Goal: Information Seeking & Learning: Learn about a topic

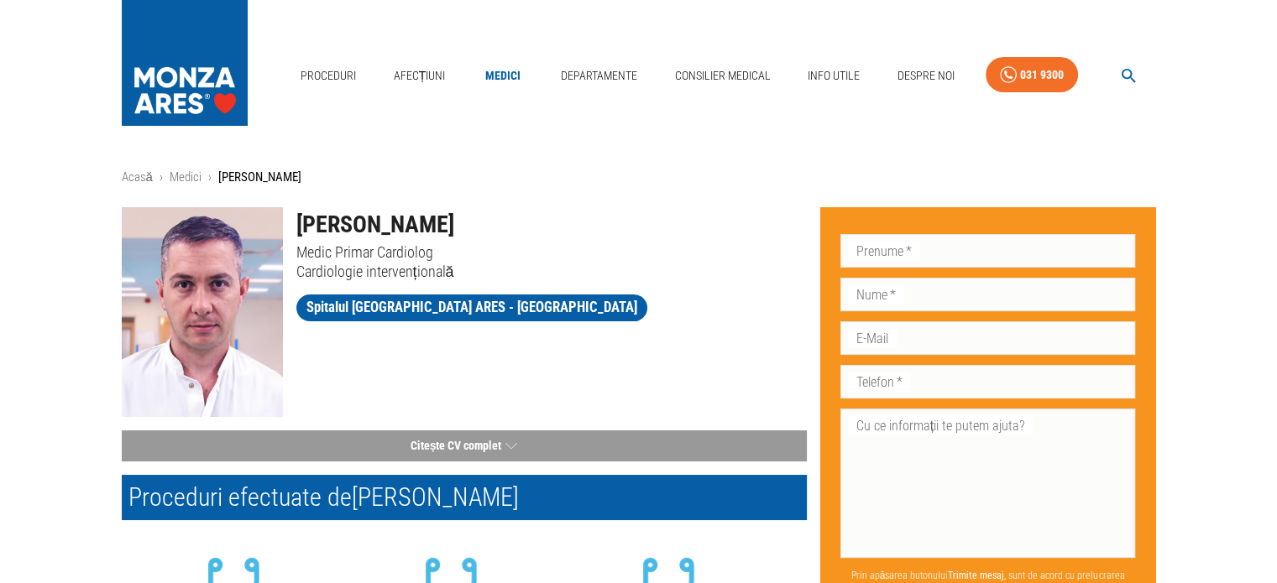
drag, startPoint x: 451, startPoint y: 222, endPoint x: 296, endPoint y: 265, distance: 160.5
click at [296, 265] on div "[PERSON_NAME] Medic Primar Cardiolog Cardiologie intervențională" at bounding box center [545, 237] width 524 height 87
click at [573, 274] on p "Cardiologie intervențională" at bounding box center [551, 271] width 510 height 19
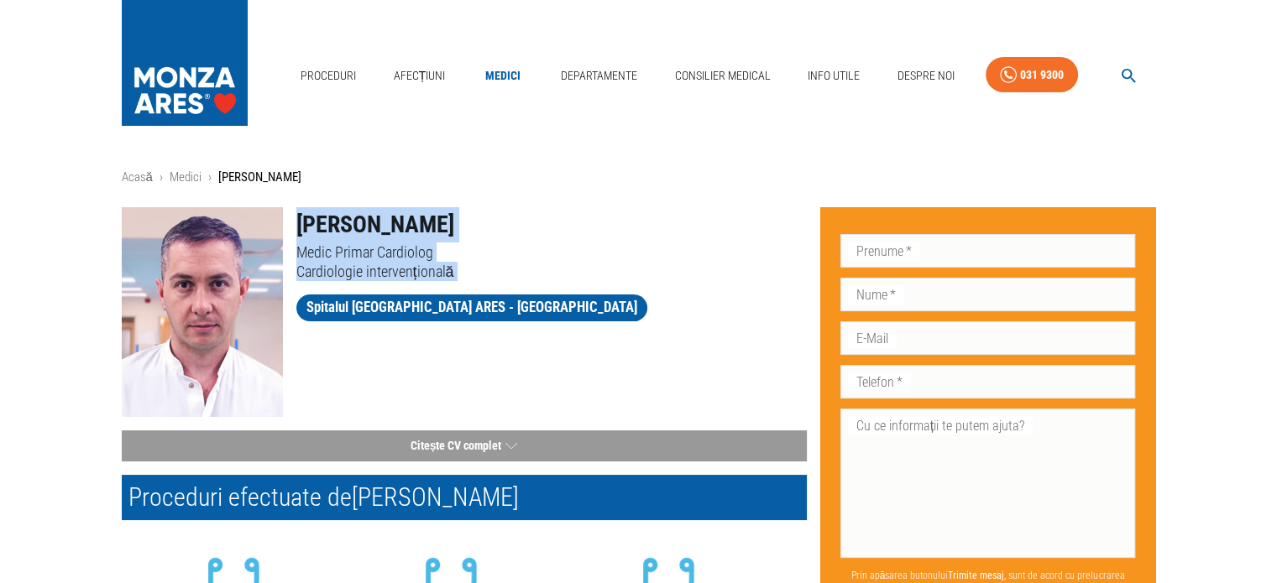
drag, startPoint x: 294, startPoint y: 223, endPoint x: 518, endPoint y: 321, distance: 244.4
click at [518, 321] on div "[PERSON_NAME] Medic Primar Cardiolog Cardiologie intervențională Spitalul [GEOG…" at bounding box center [545, 266] width 524 height 145
copy div "[PERSON_NAME] Medic Primar Cardiolog Cardiologie intervențională Spitalul [GEOG…"
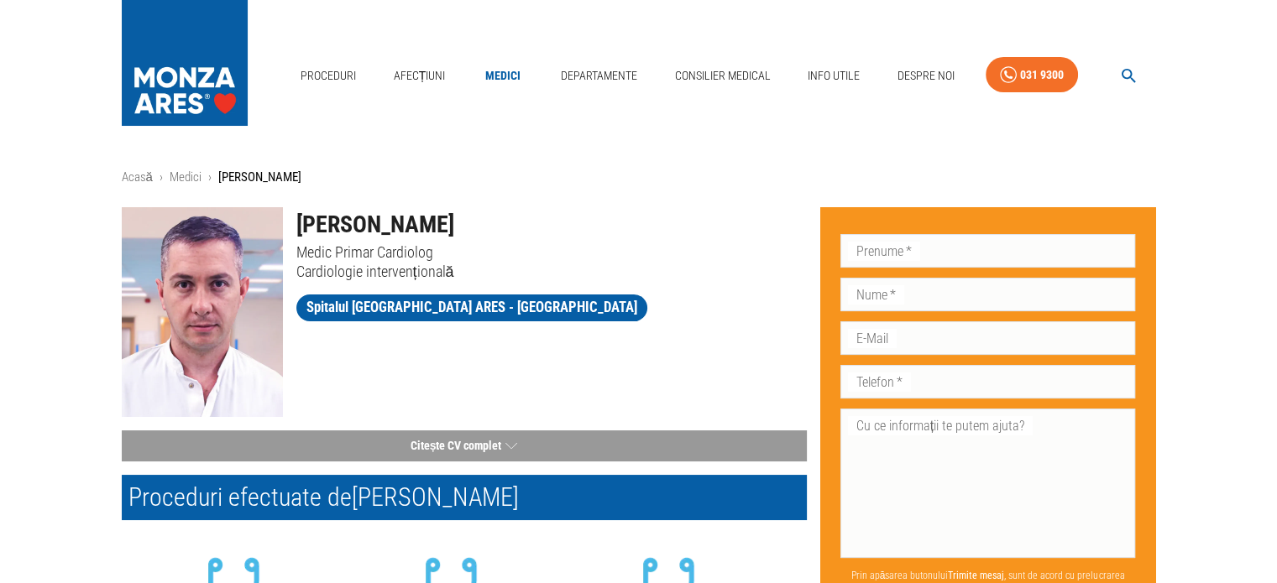
click at [532, 335] on div at bounding box center [545, 332] width 524 height 13
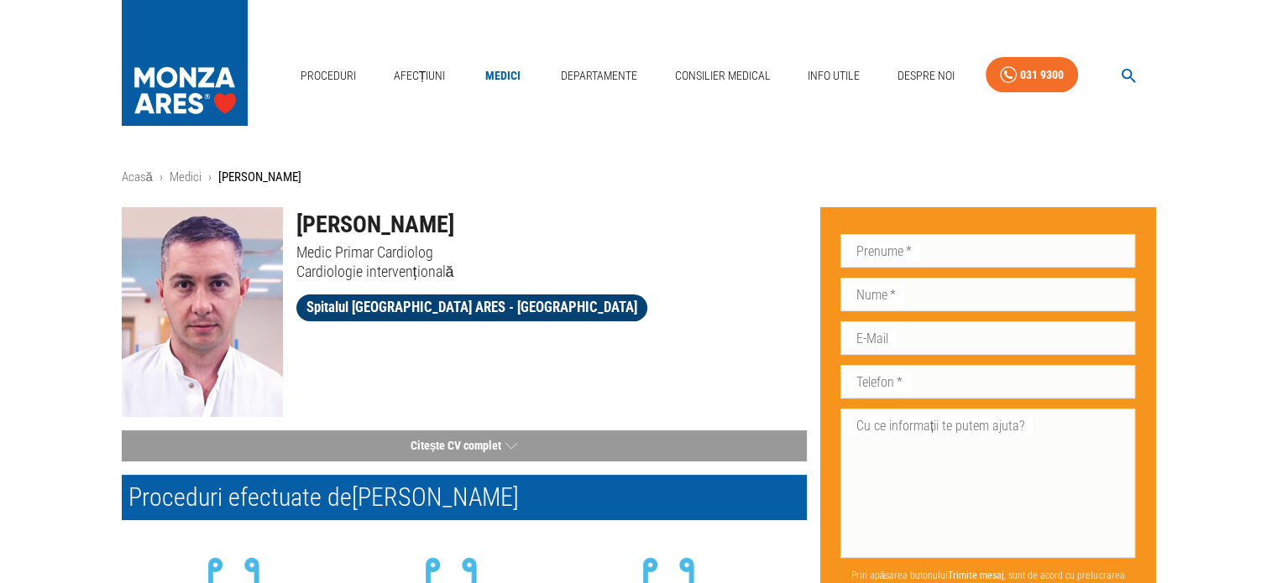
click at [376, 306] on span "Spitalul [GEOGRAPHIC_DATA] ARES - [GEOGRAPHIC_DATA]" at bounding box center [471, 307] width 351 height 21
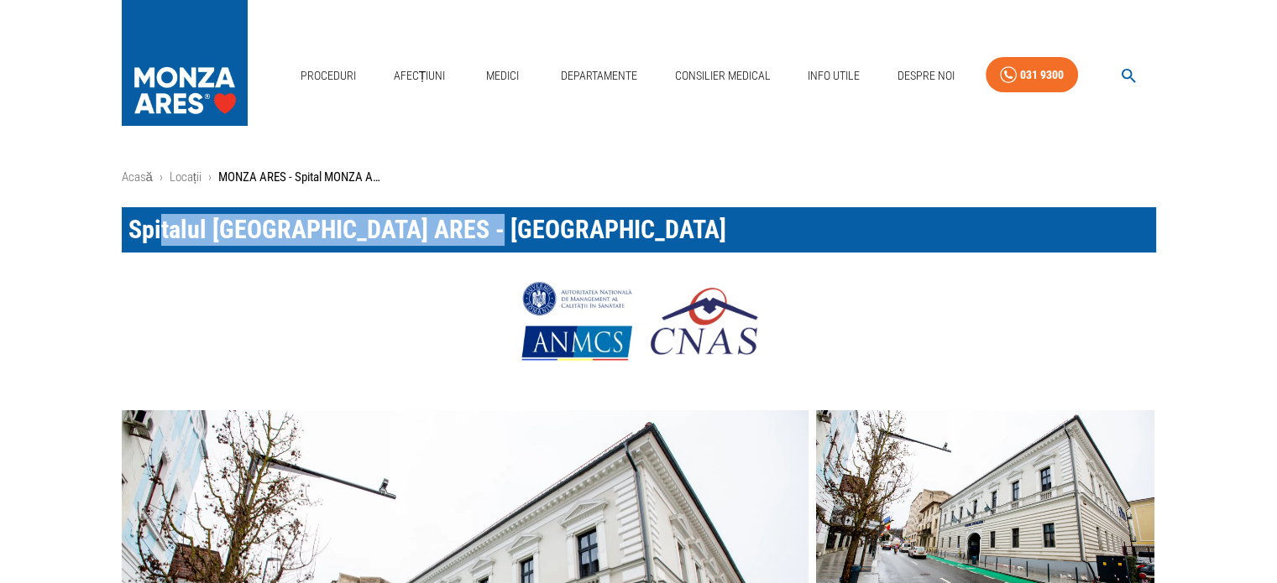
drag, startPoint x: 510, startPoint y: 235, endPoint x: 161, endPoint y: 238, distance: 349.2
click at [161, 238] on h1 "Spitalul [GEOGRAPHIC_DATA] ARES - [GEOGRAPHIC_DATA]" at bounding box center [639, 229] width 1034 height 45
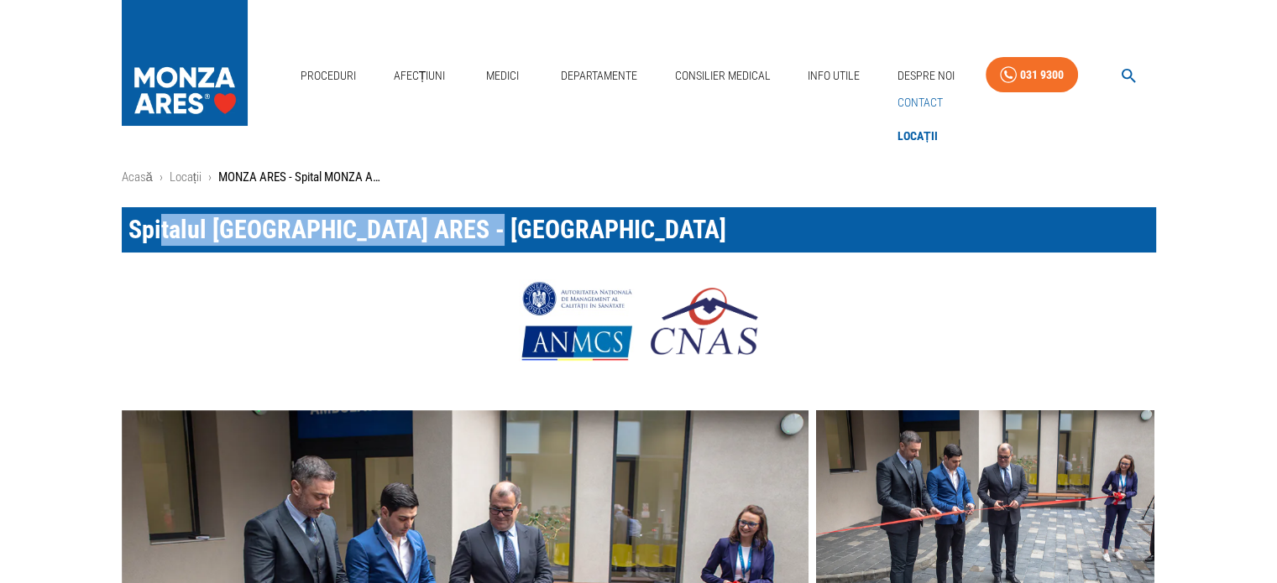
click at [909, 104] on link "Contact" at bounding box center [920, 103] width 52 height 28
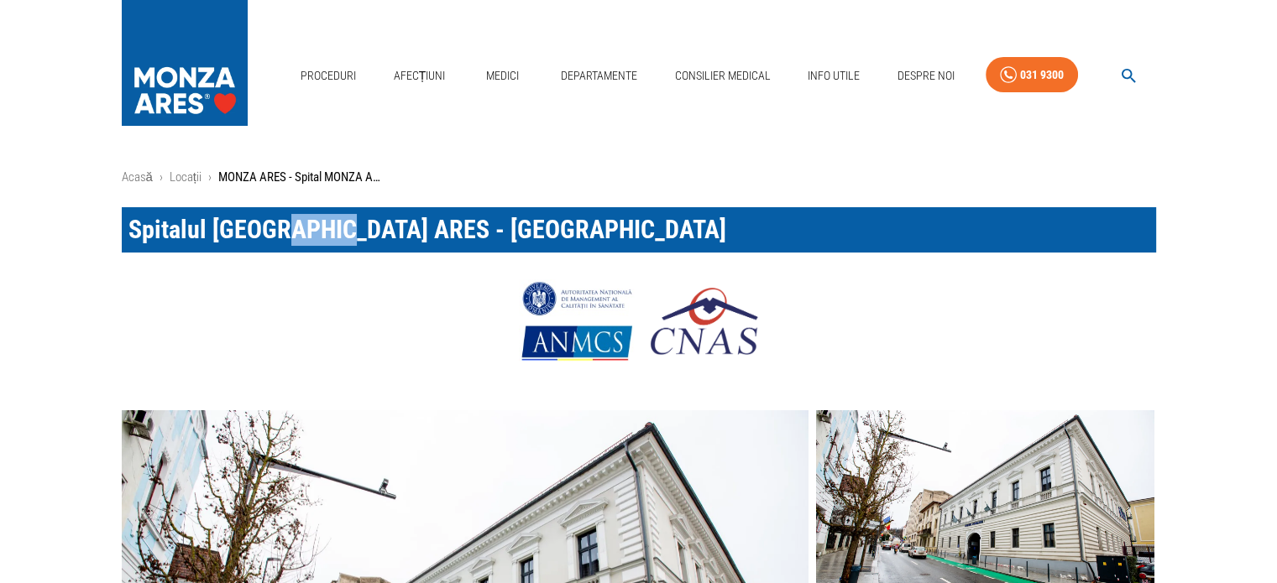
drag, startPoint x: 355, startPoint y: 230, endPoint x: 298, endPoint y: 230, distance: 57.1
click at [292, 230] on span "Spitalul [GEOGRAPHIC_DATA] ARES - [GEOGRAPHIC_DATA]" at bounding box center [427, 229] width 598 height 29
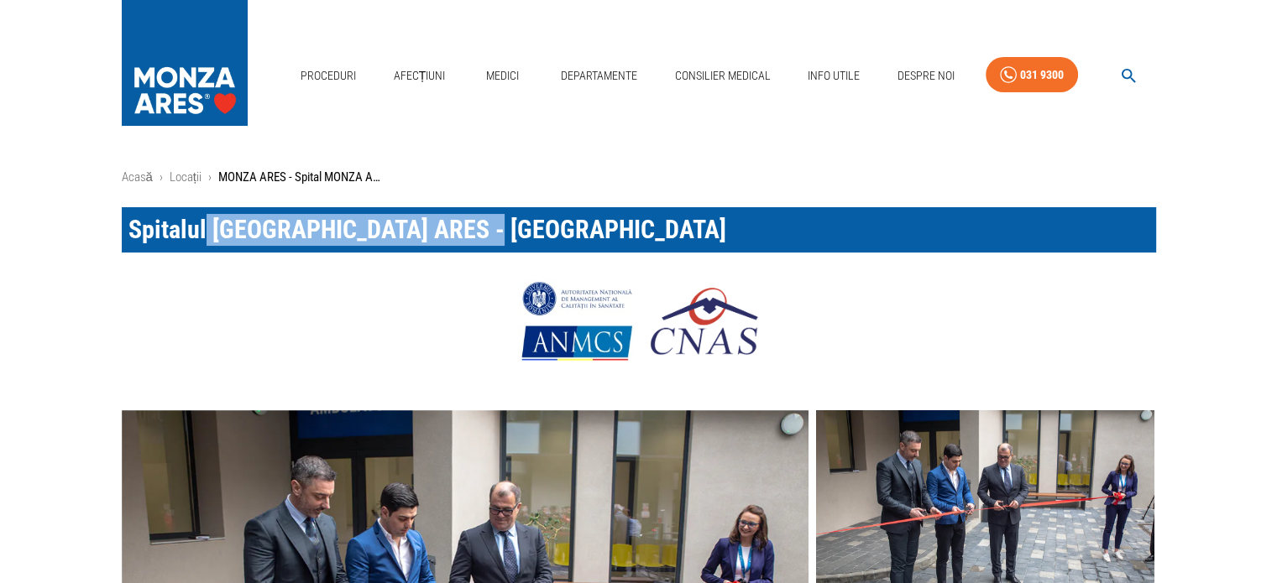
drag, startPoint x: 510, startPoint y: 231, endPoint x: 199, endPoint y: 230, distance: 310.6
click at [199, 230] on h1 "Spitalul [GEOGRAPHIC_DATA] ARES - [GEOGRAPHIC_DATA]" at bounding box center [639, 229] width 1034 height 45
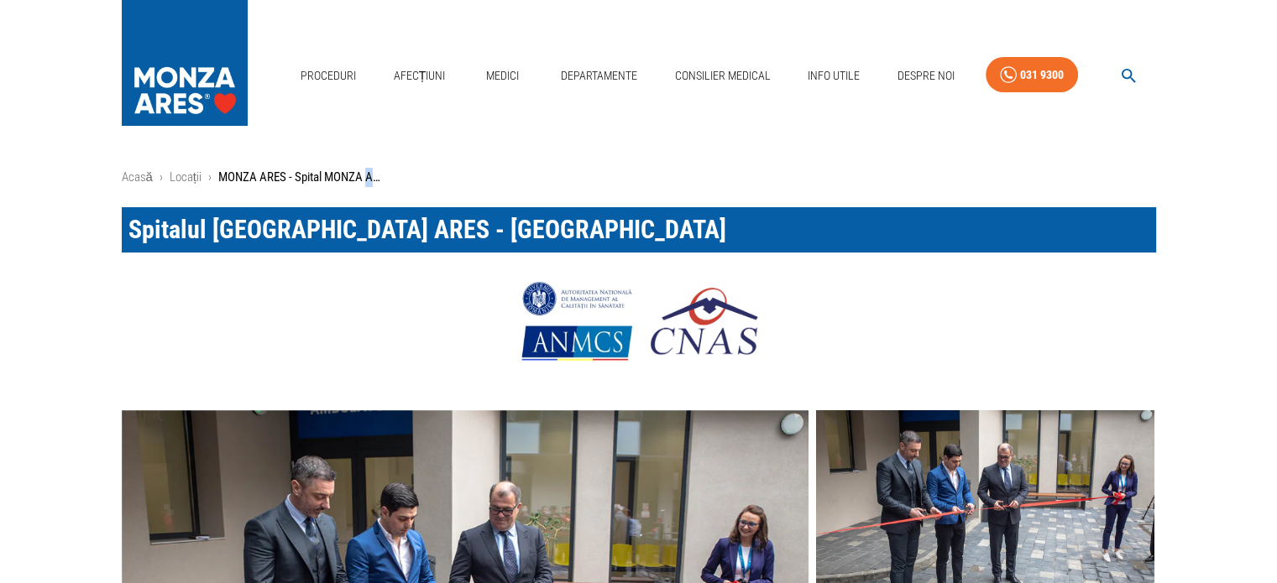
click at [372, 175] on p "MONZA ARES - Spital MONZA ARES" at bounding box center [302, 177] width 168 height 19
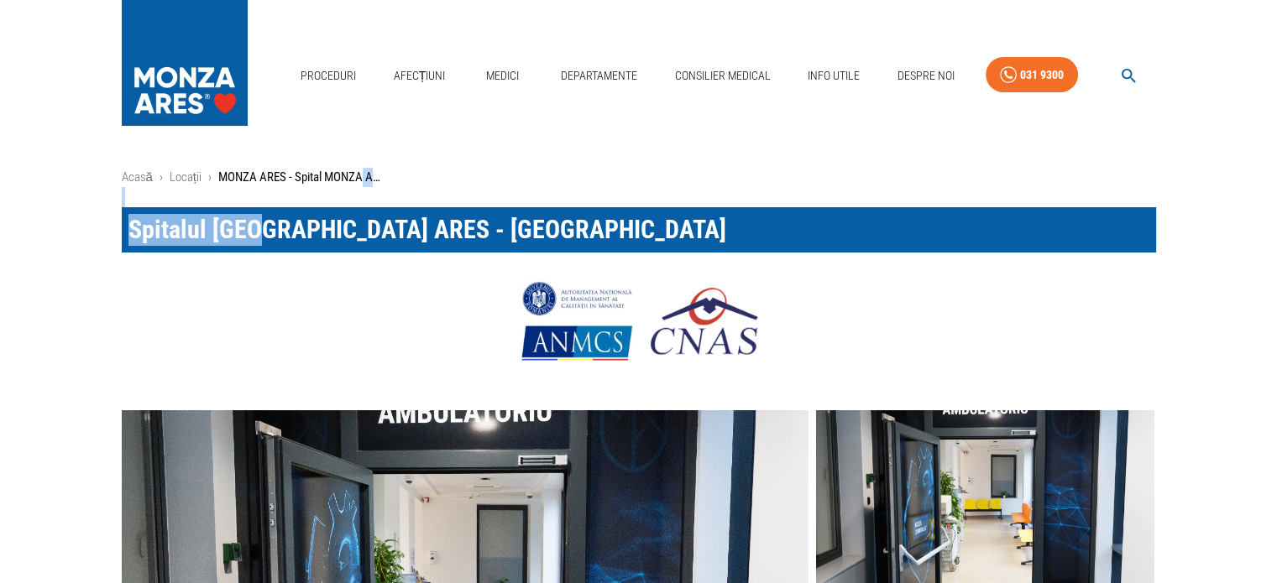
drag, startPoint x: 364, startPoint y: 178, endPoint x: 266, endPoint y: 180, distance: 98.2
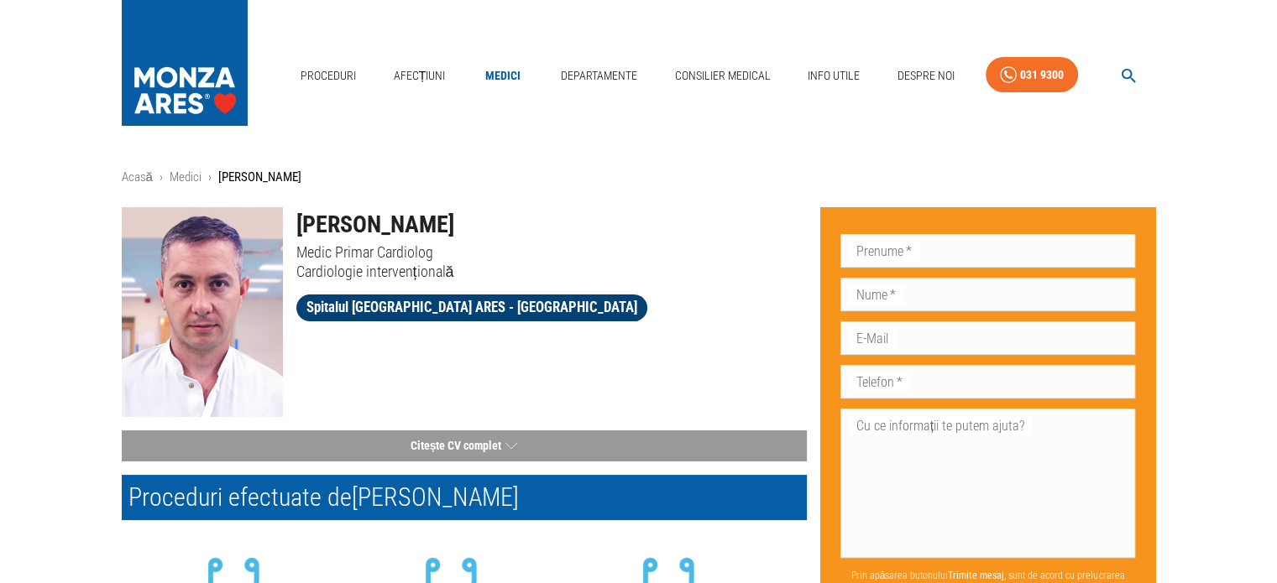
drag, startPoint x: 356, startPoint y: 304, endPoint x: 325, endPoint y: 316, distance: 33.2
click at [325, 316] on span "Spitalul [GEOGRAPHIC_DATA] ARES - [GEOGRAPHIC_DATA]" at bounding box center [471, 307] width 351 height 21
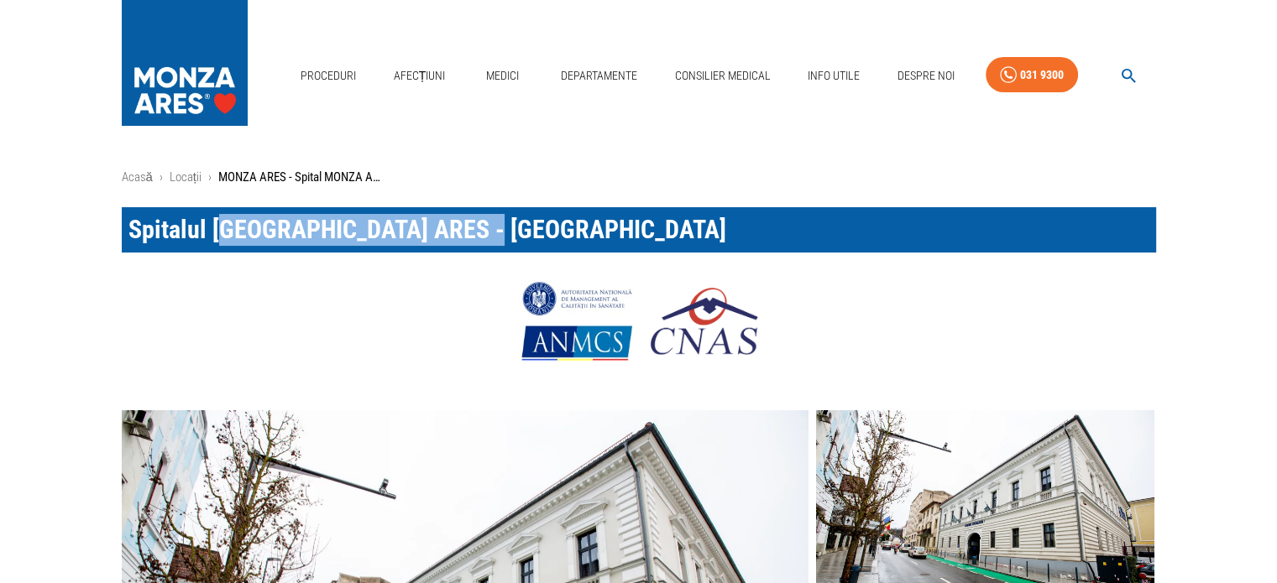
drag, startPoint x: 504, startPoint y: 226, endPoint x: 218, endPoint y: 233, distance: 286.3
click at [218, 233] on h1 "Spitalul [GEOGRAPHIC_DATA] ARES - [GEOGRAPHIC_DATA]" at bounding box center [639, 229] width 1034 height 45
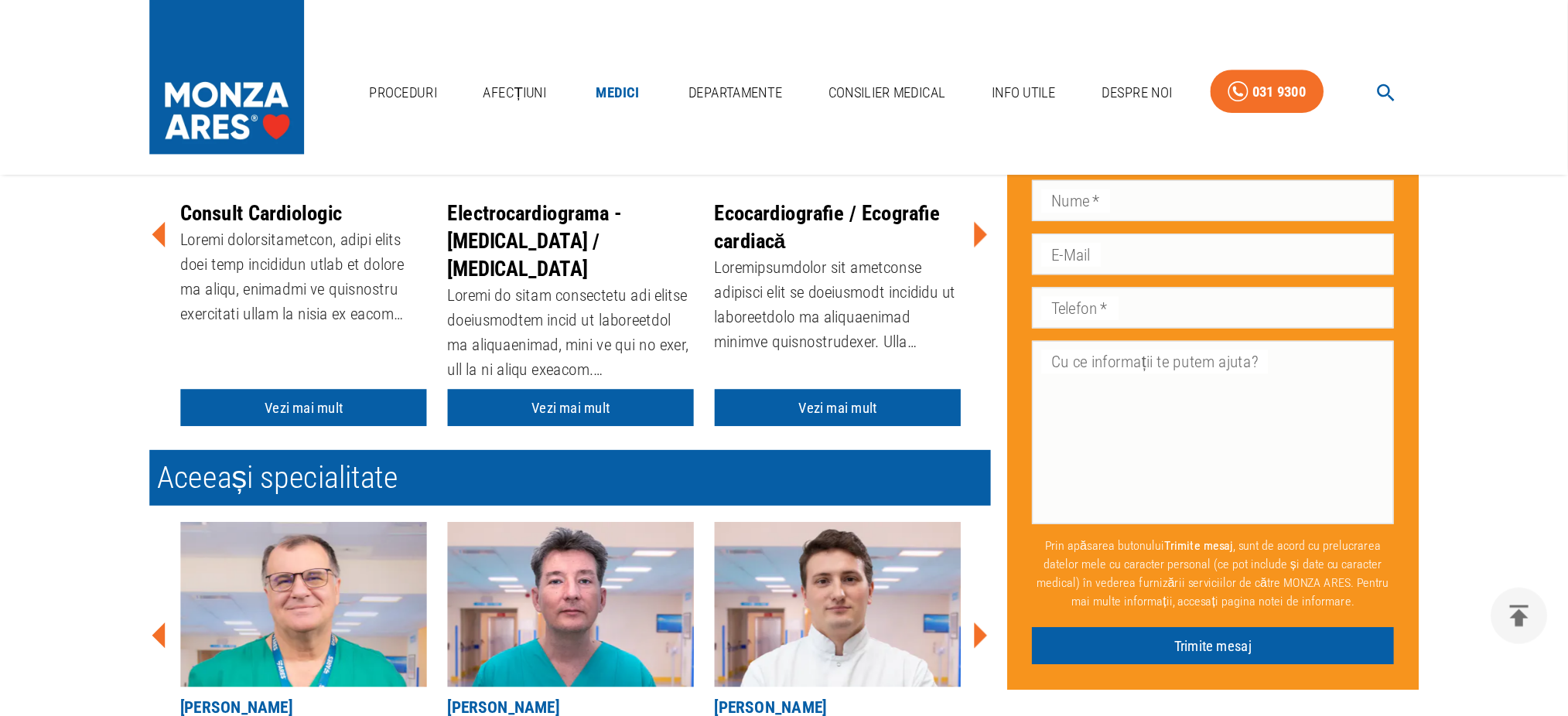
scroll to position [464, 0]
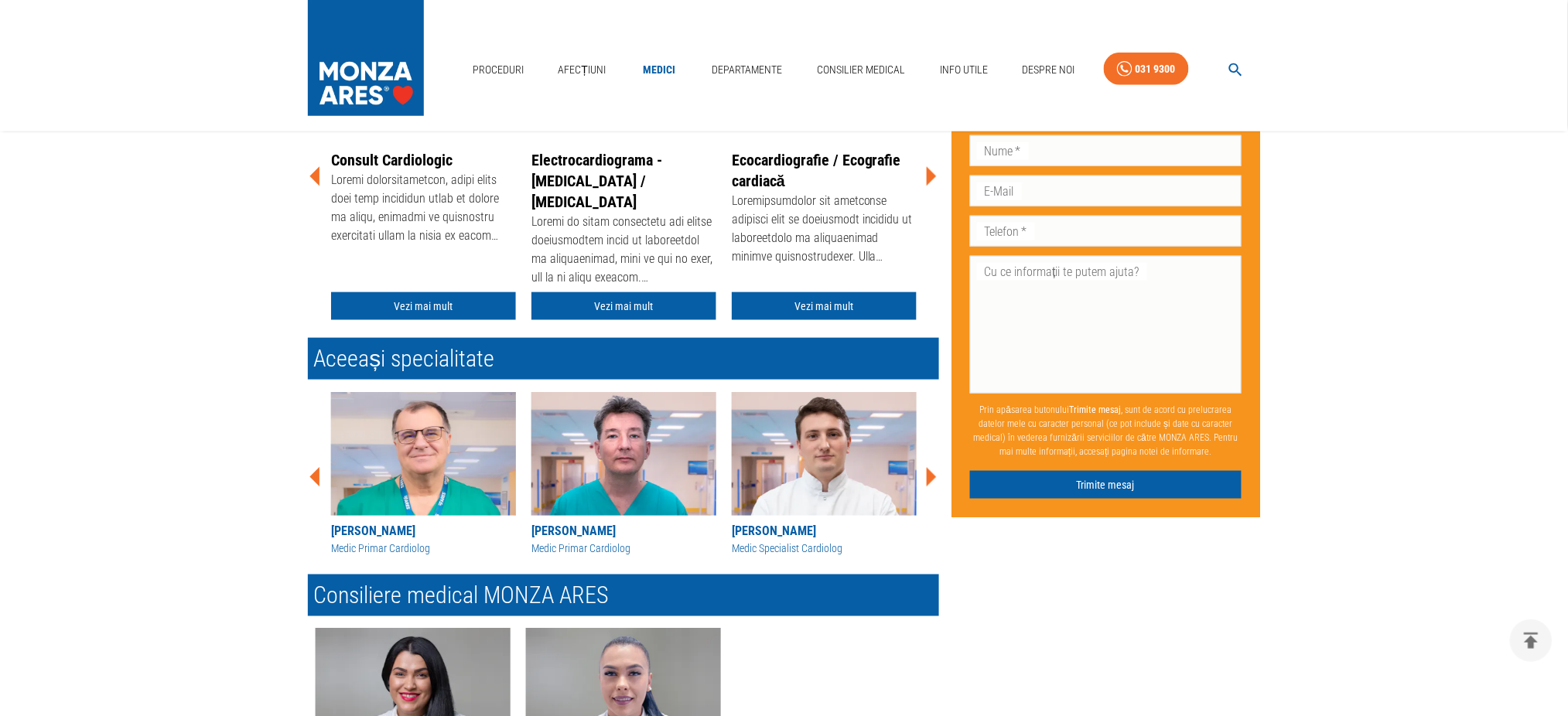
click at [1176, 537] on div "Don’t fill this out if you're human: Prenume   * Prenume   * Nume   * Nume   * …" at bounding box center [1100, 264] width 322 height 1101
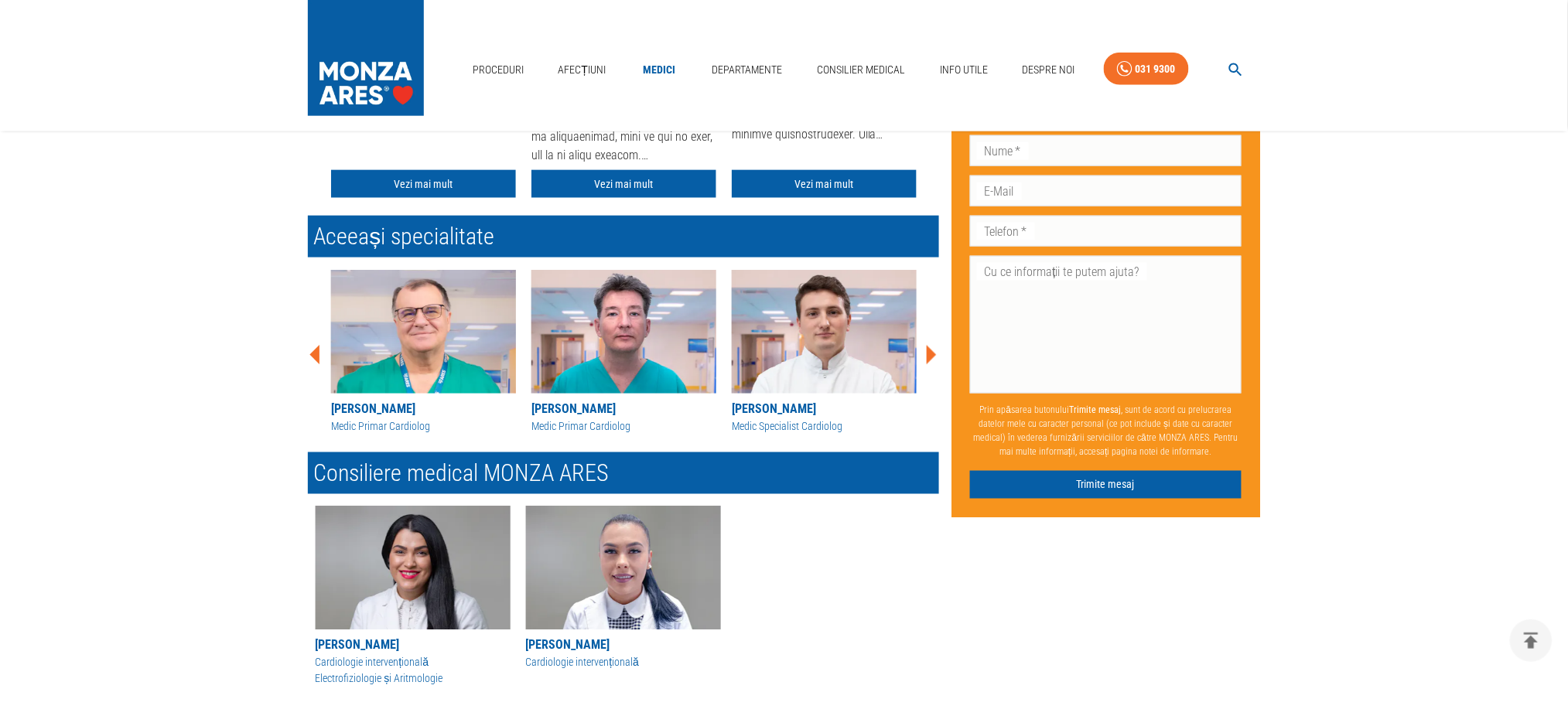
scroll to position [722, 0]
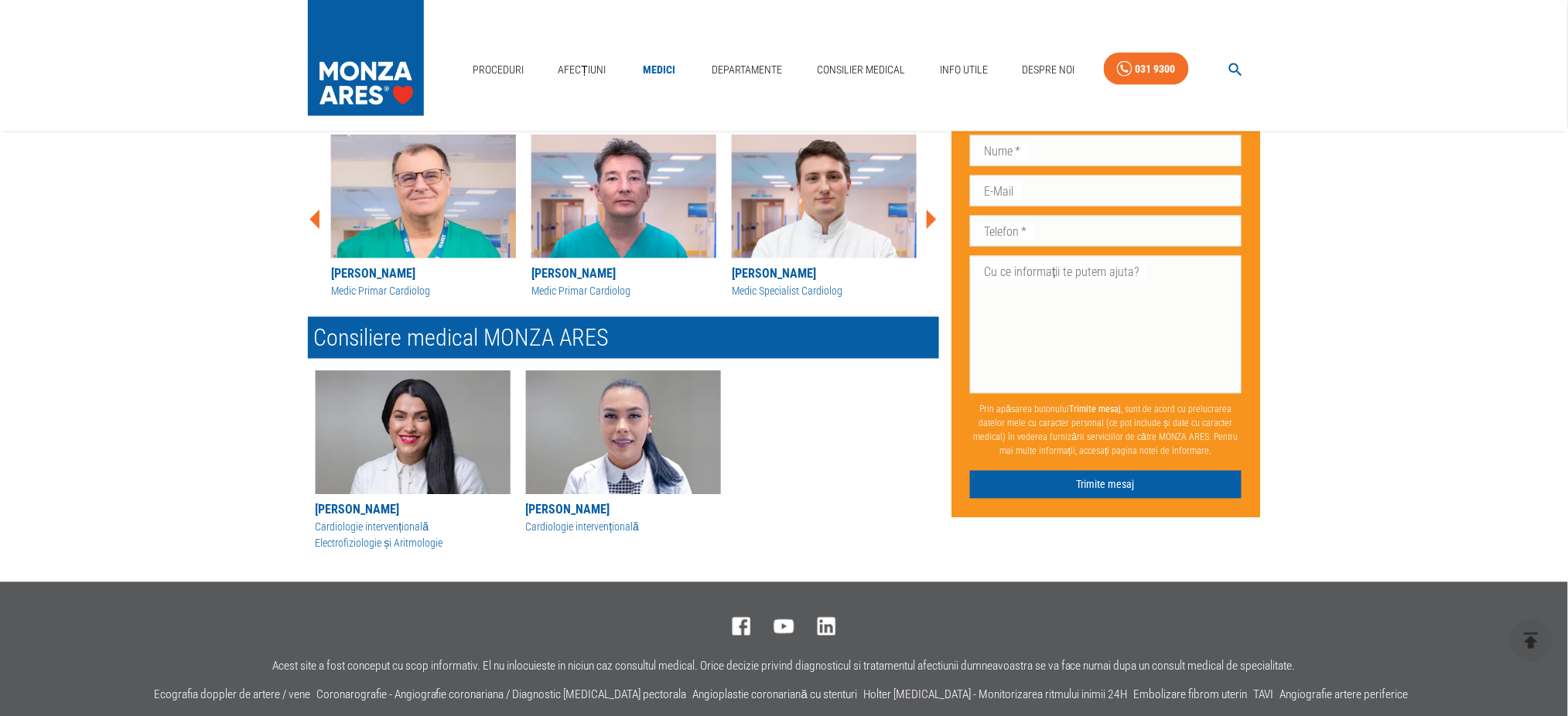
click at [442, 215] on img at bounding box center [423, 196] width 185 height 123
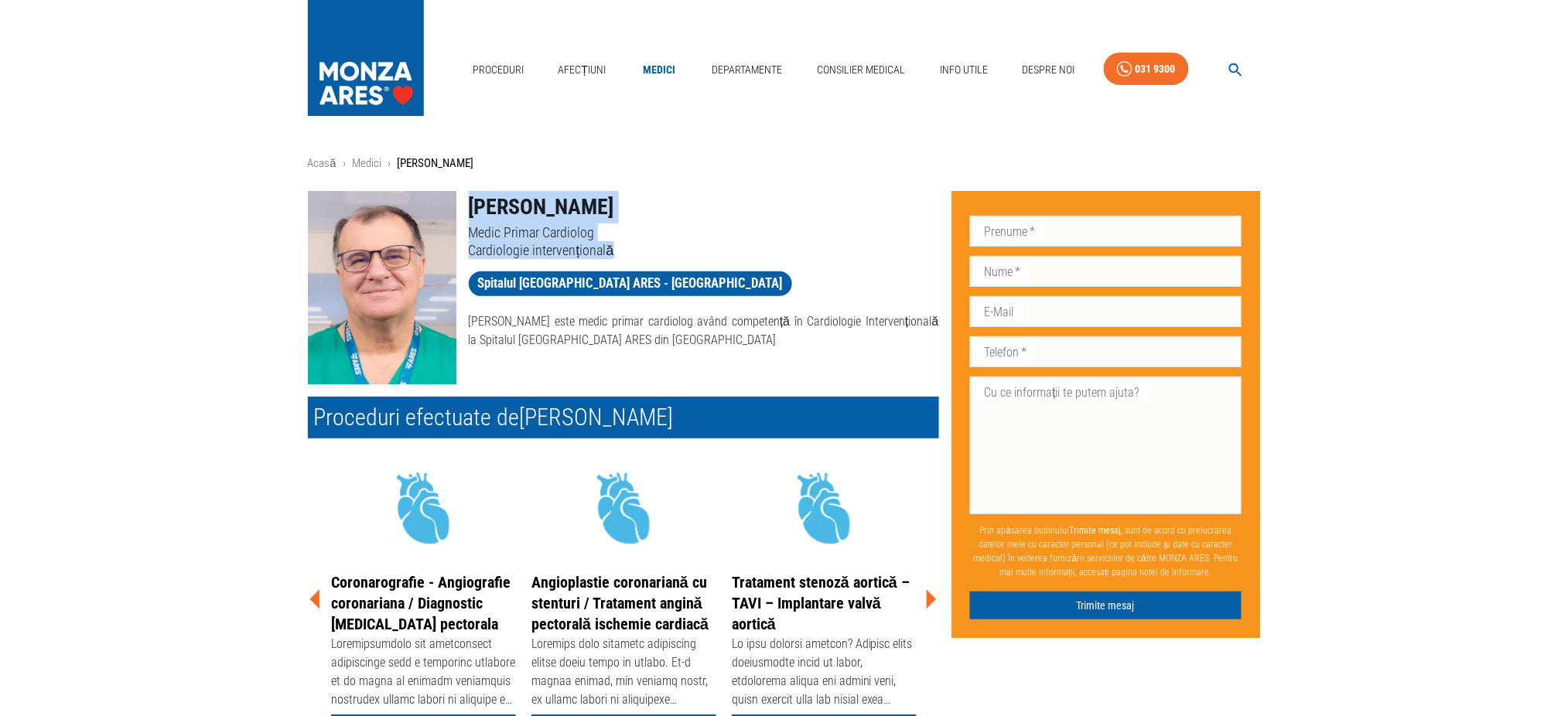
drag, startPoint x: 467, startPoint y: 209, endPoint x: 582, endPoint y: 246, distance: 120.8
click at [621, 249] on div "[PERSON_NAME] Medic Primar Cardiolog Cardiologie intervențională" at bounding box center [698, 218] width 483 height 80
copy div "[PERSON_NAME] Medic Primar Cardiolog Cardiologie intervențională"
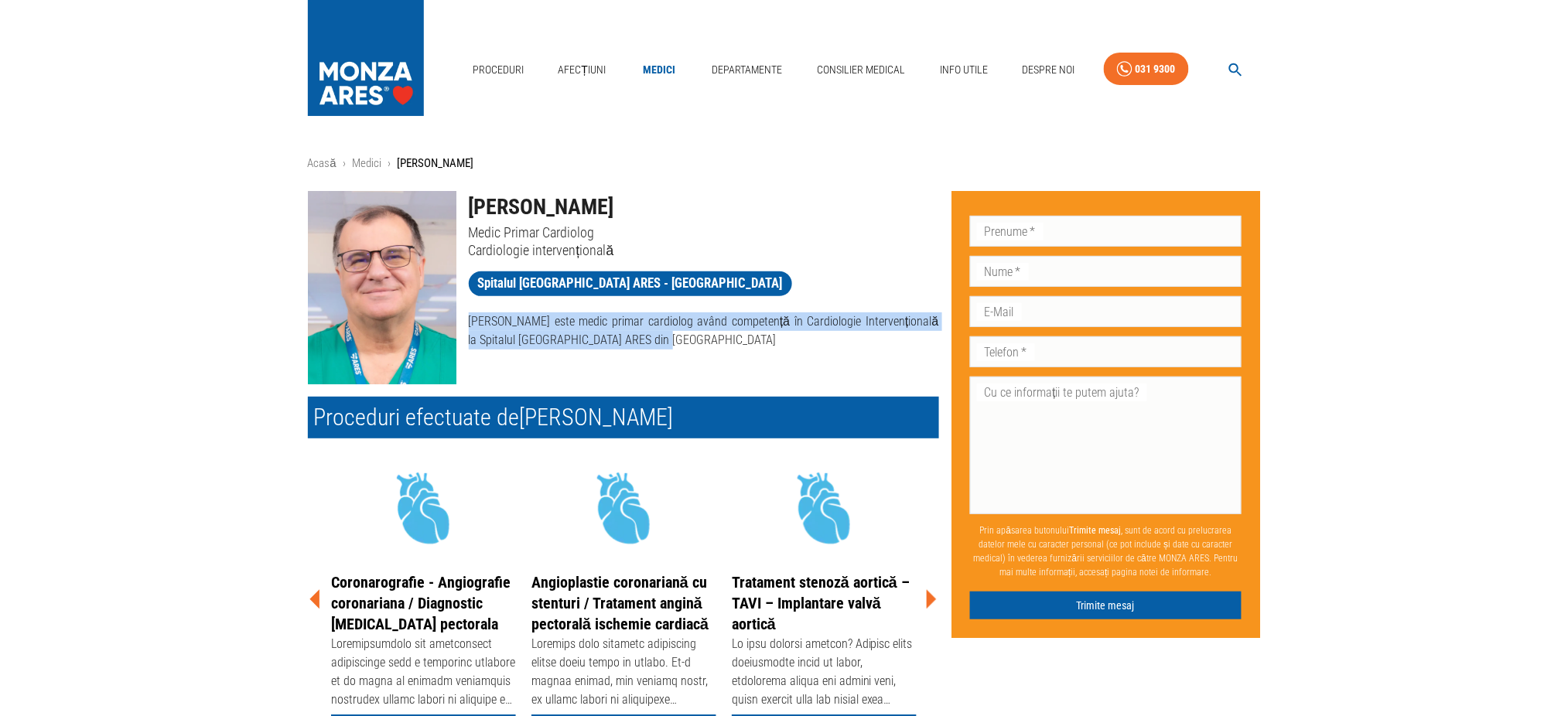
drag, startPoint x: 741, startPoint y: 345, endPoint x: 472, endPoint y: 317, distance: 270.5
click at [472, 317] on p "[PERSON_NAME] este medic primar cardiolog având competență în Cardiologie Inter…" at bounding box center [704, 331] width 470 height 37
copy p "[PERSON_NAME] este medic primar cardiolog având competență în Cardiologie Inter…"
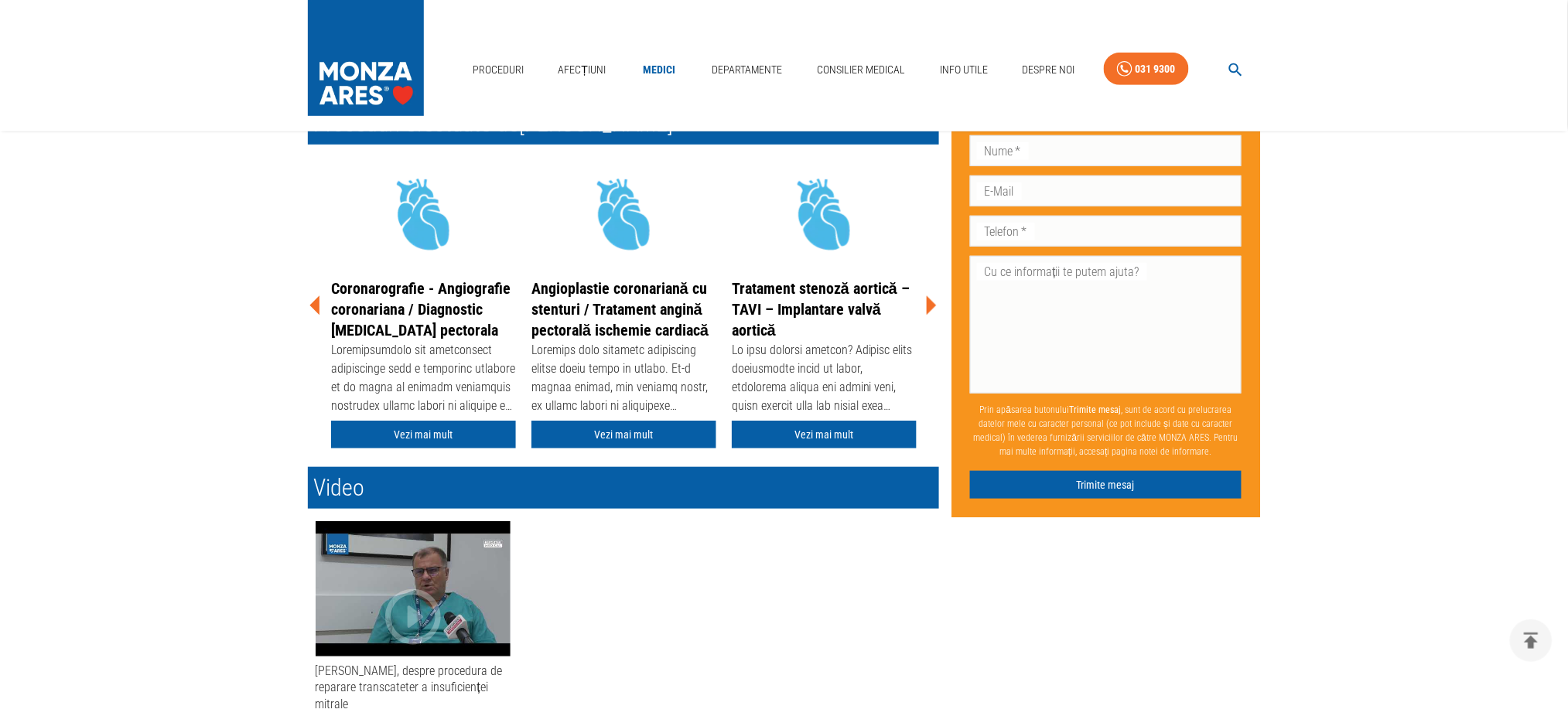
scroll to position [412, 0]
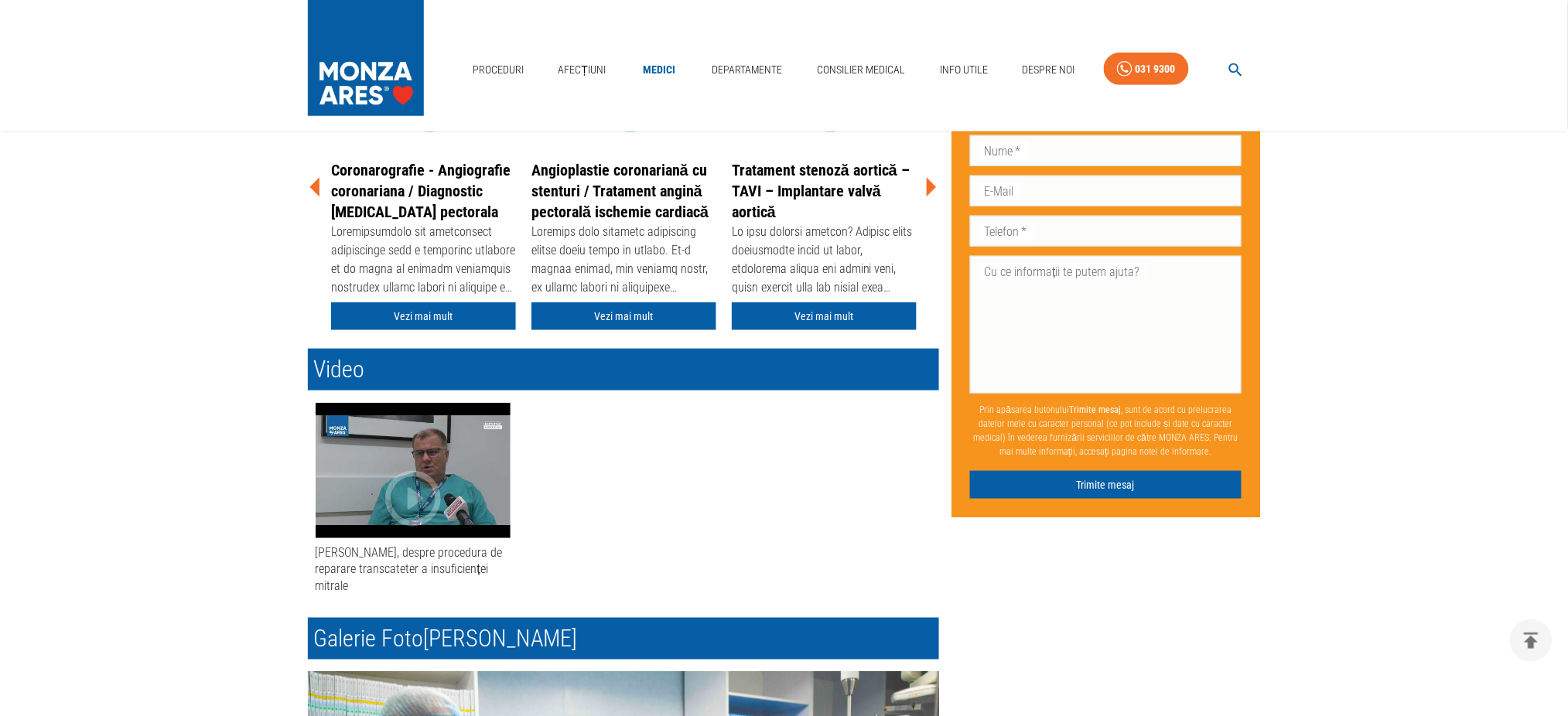
click at [406, 488] on icon "button" at bounding box center [413, 499] width 66 height 66
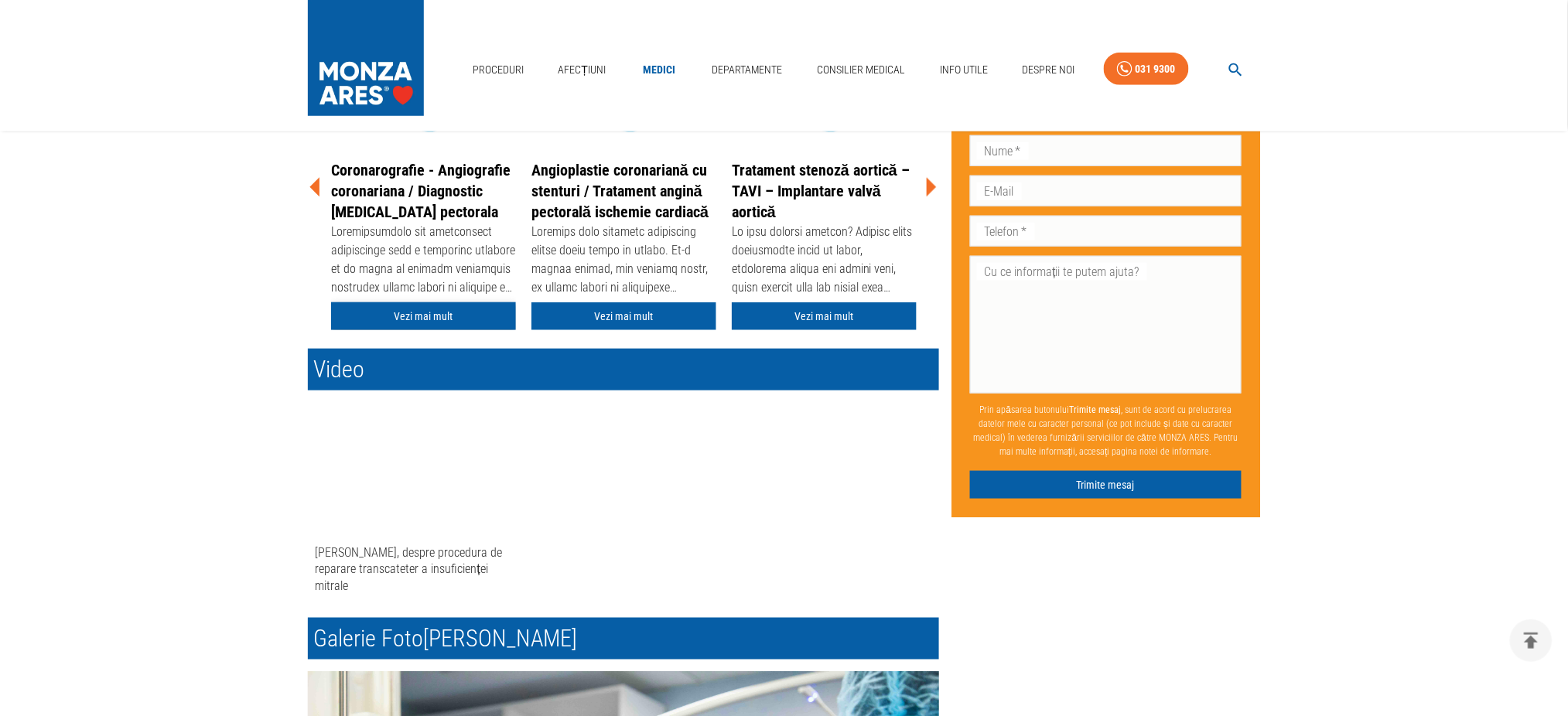
click at [442, 317] on link "Vezi mai mult" at bounding box center [423, 316] width 185 height 29
